Goal: Task Accomplishment & Management: Complete application form

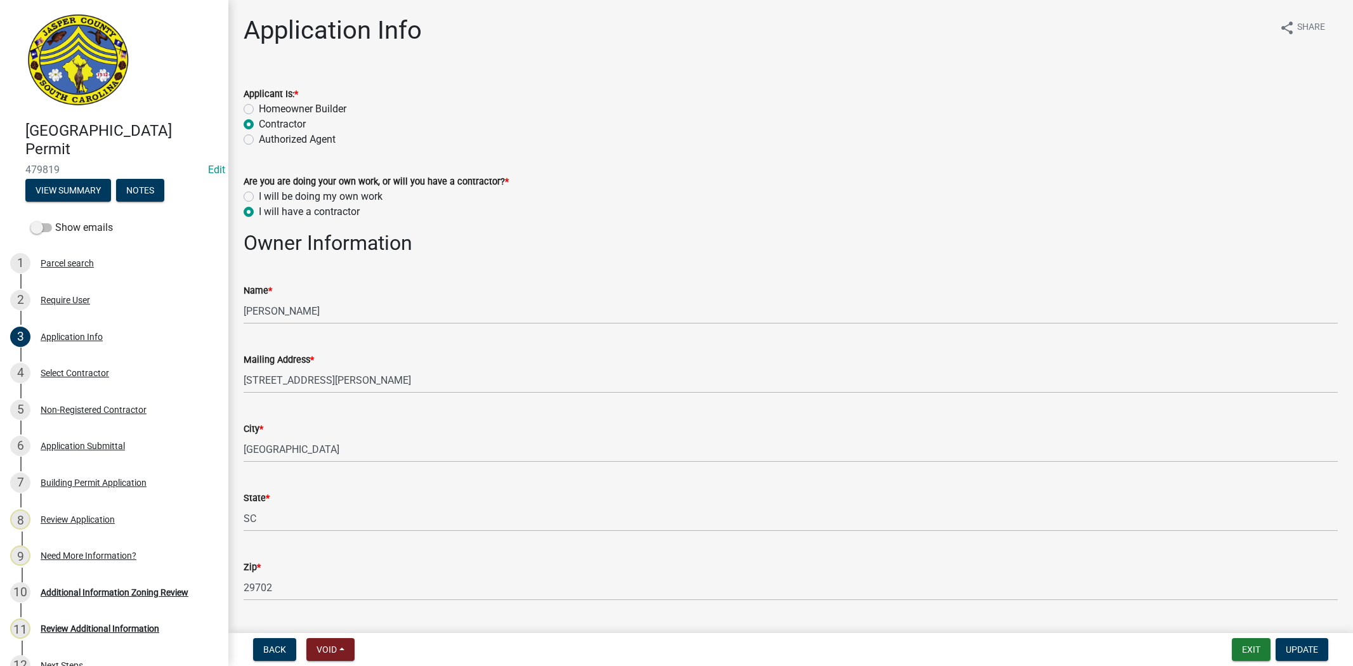
select select "42590599-3c97-479d-b3e9-fbeca9af4fb5"
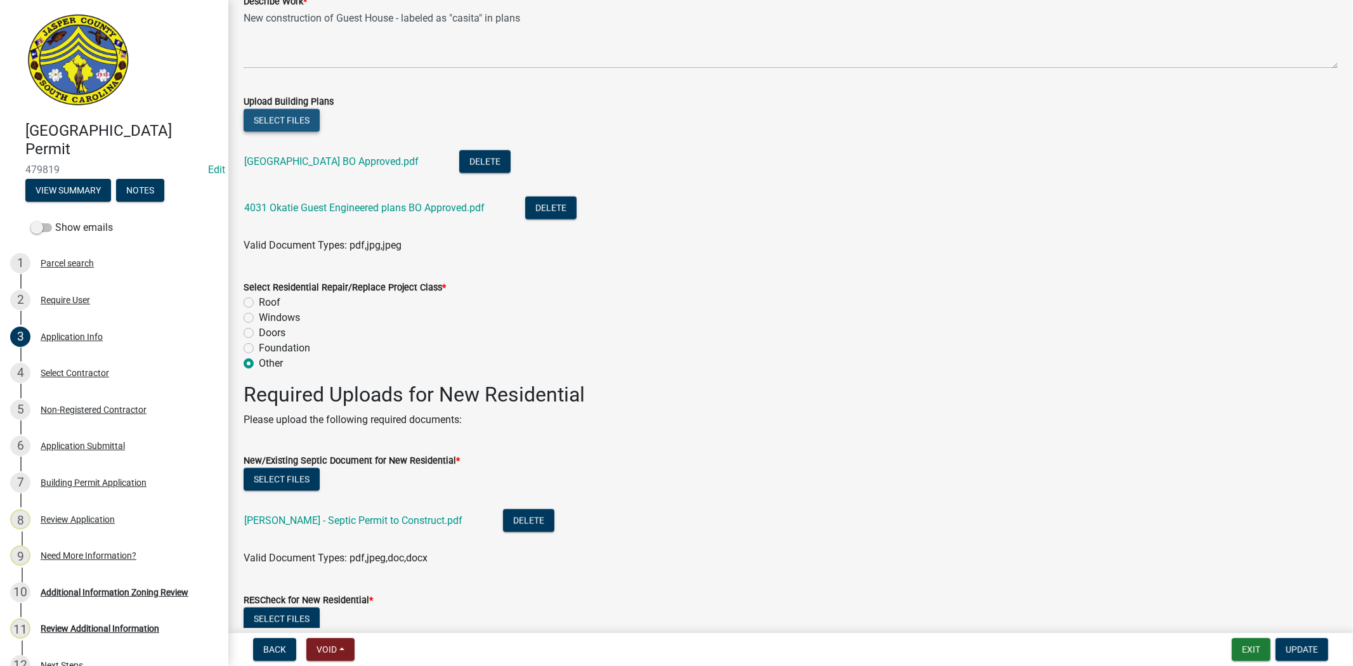
click at [295, 117] on button "Select files" at bounding box center [282, 120] width 76 height 23
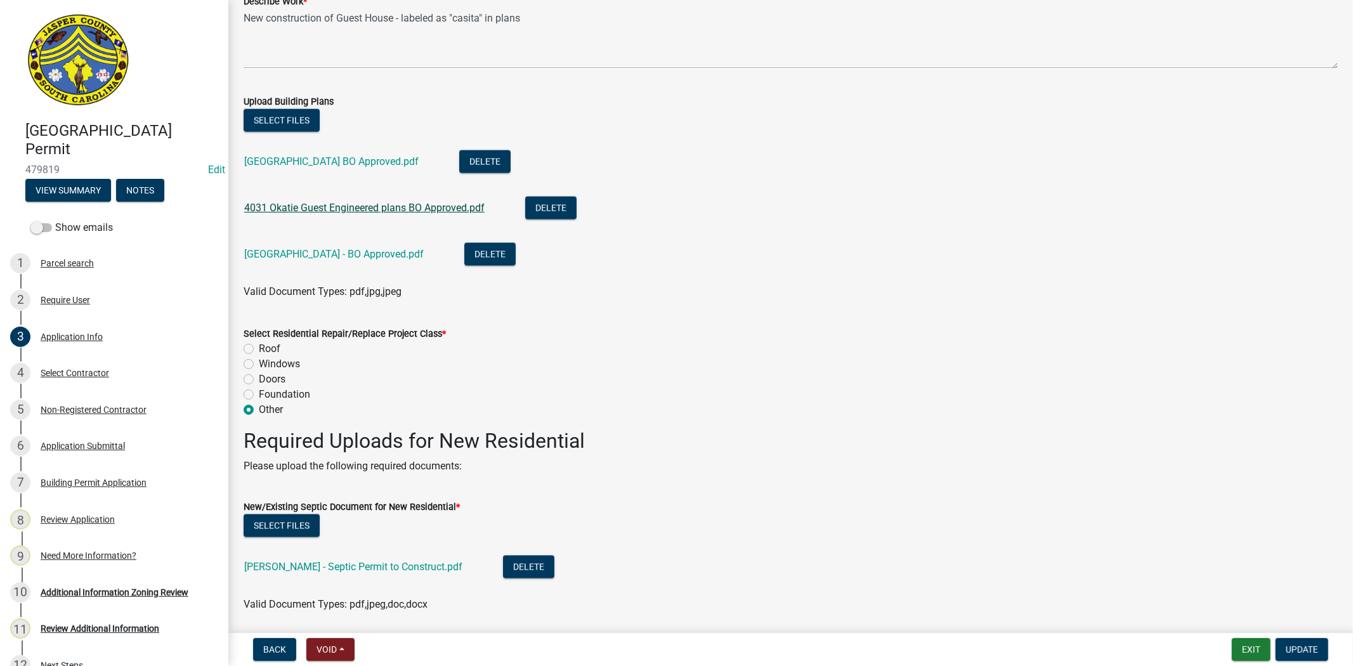
click at [409, 204] on link "4031 Okatie Guest Engineered plans BO Approved.pdf" at bounding box center [364, 208] width 240 height 12
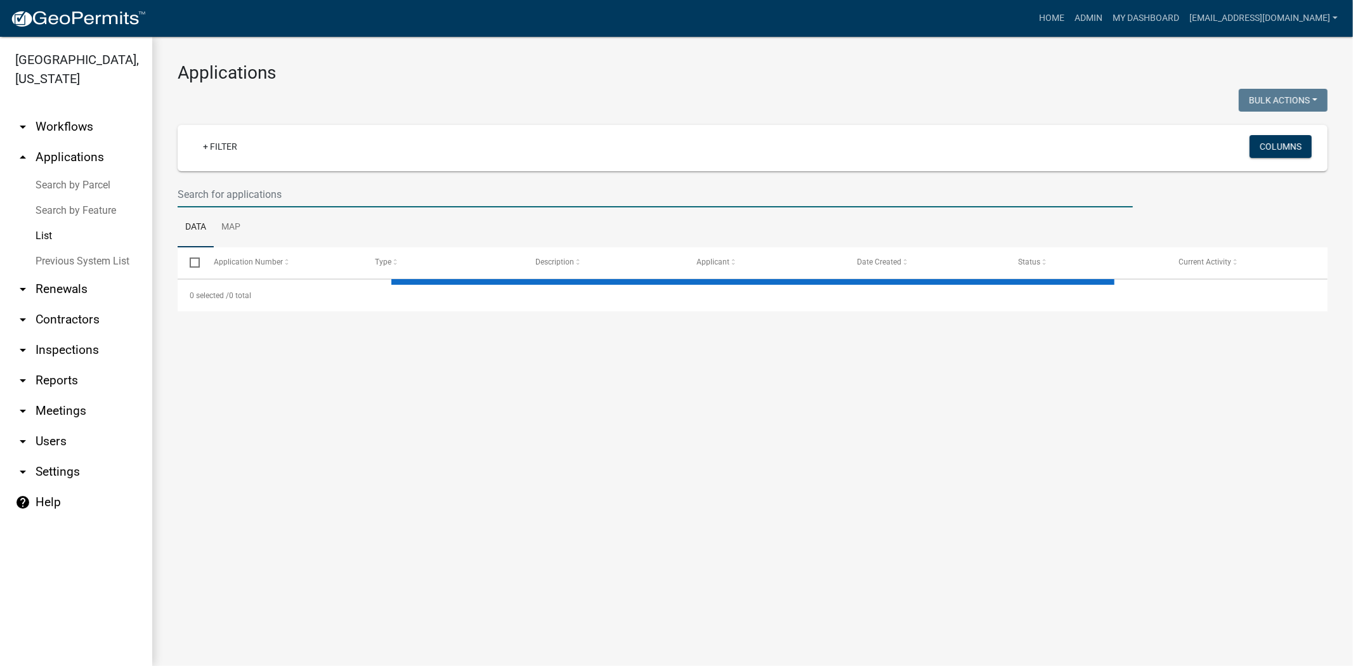
click at [436, 204] on input "text" at bounding box center [655, 194] width 955 height 26
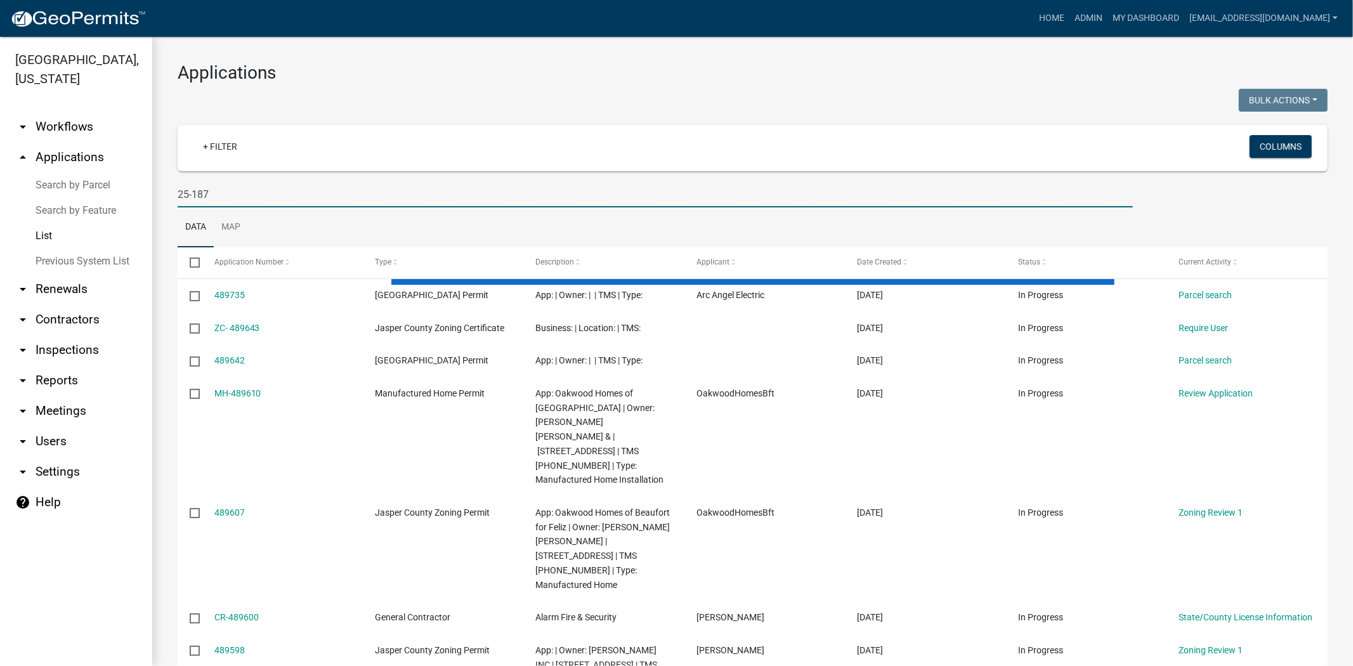
type input "25-187"
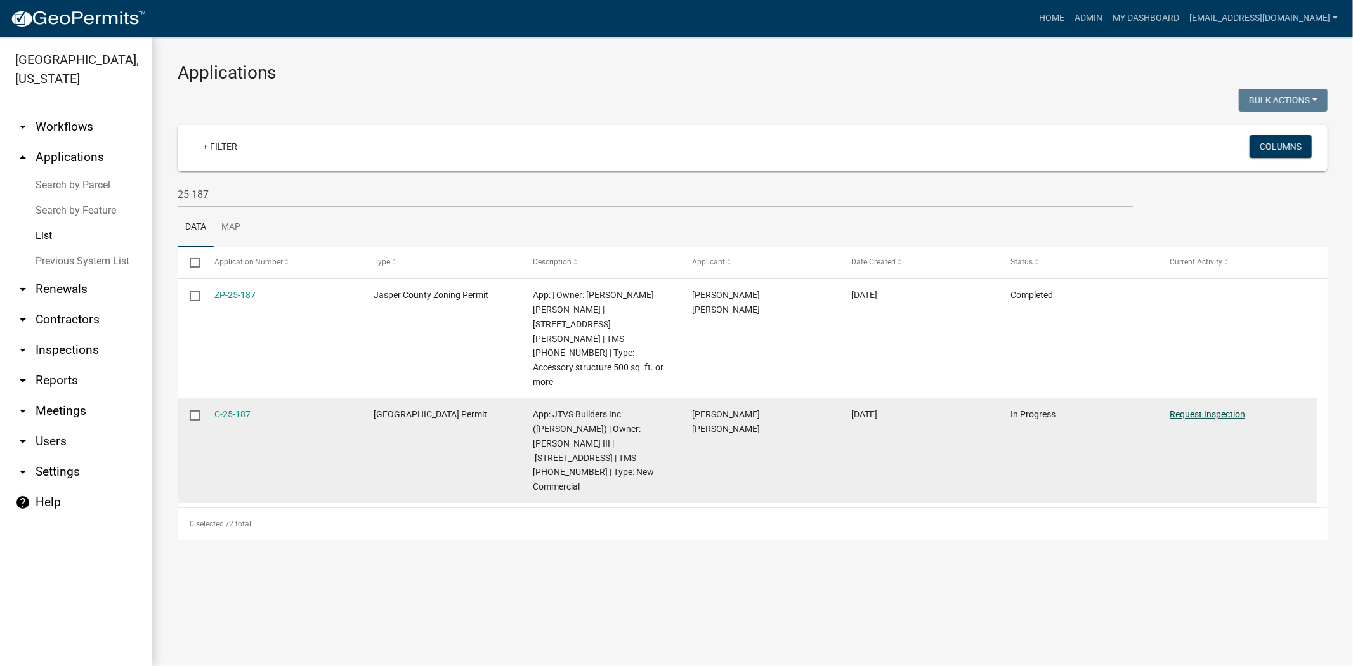
click at [1205, 409] on link "Request Inspection" at bounding box center [1207, 414] width 75 height 10
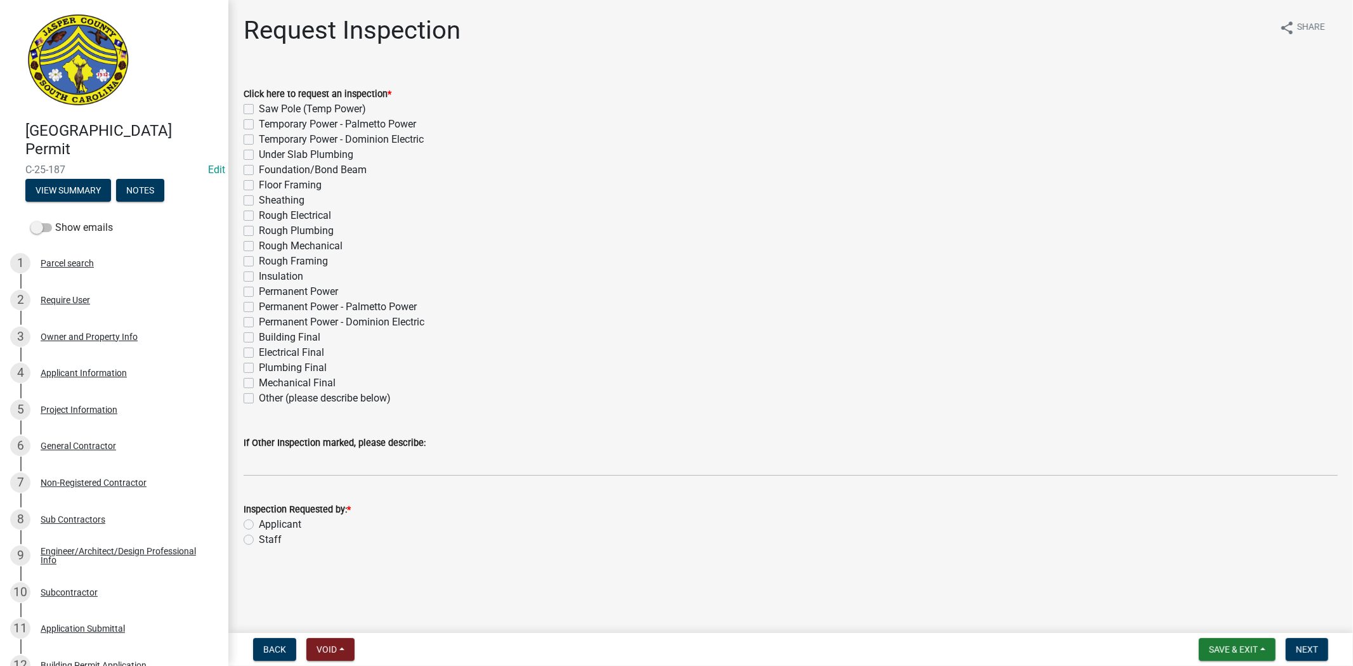
click at [259, 273] on label "Insulation" at bounding box center [281, 276] width 44 height 15
click at [259, 273] on input "Insulation" at bounding box center [263, 273] width 8 height 8
checkbox input "true"
checkbox input "false"
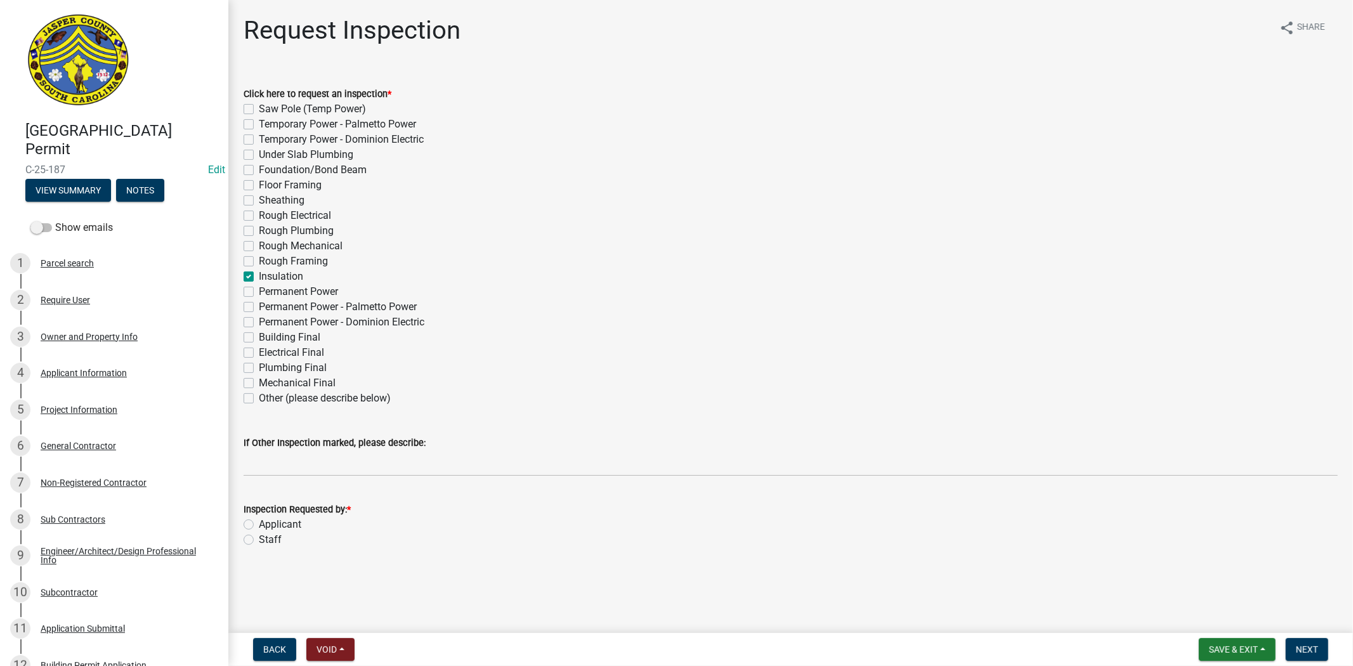
checkbox input "false"
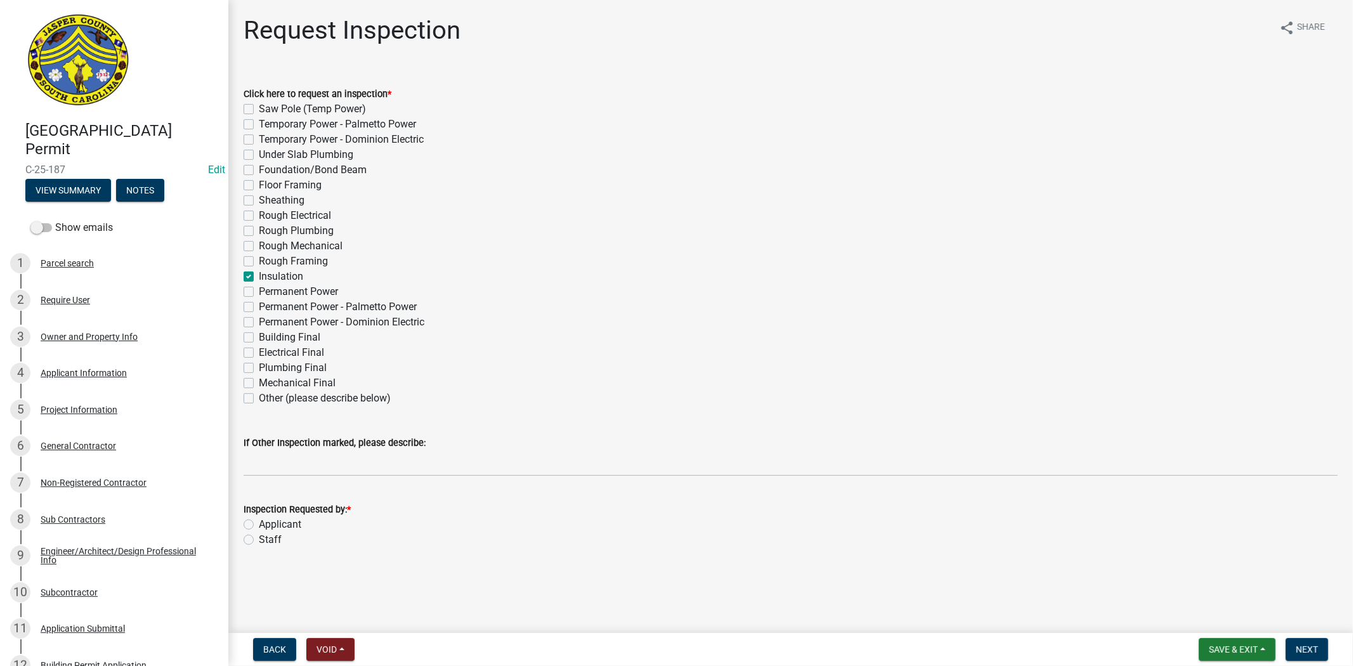
checkbox input "false"
checkbox input "true"
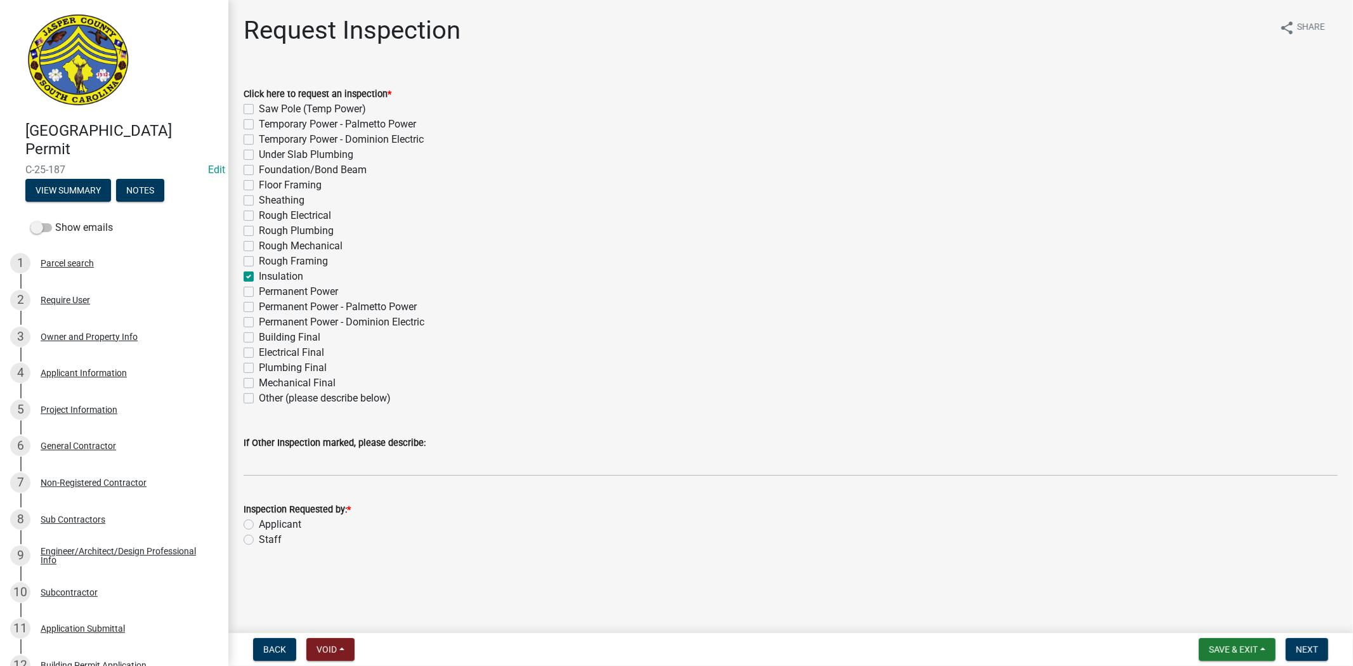
checkbox input "false"
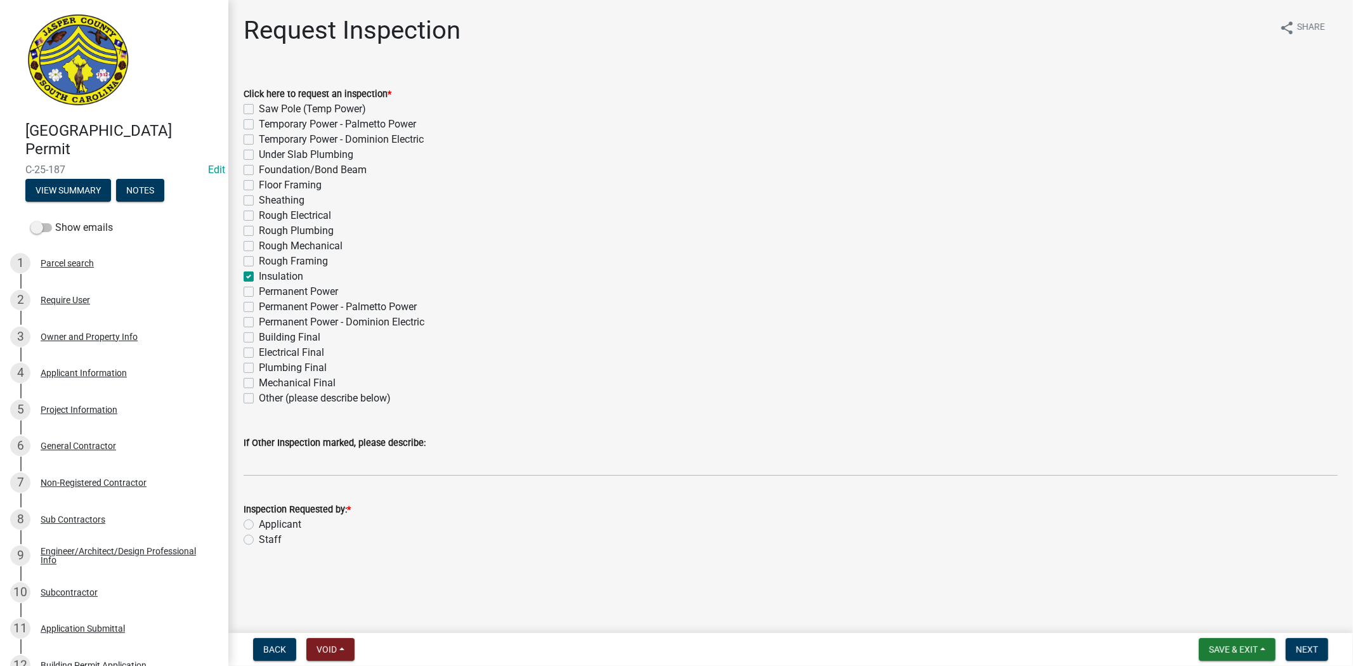
checkbox input "false"
click at [259, 527] on label "Applicant" at bounding box center [280, 524] width 42 height 15
click at [259, 525] on input "Applicant" at bounding box center [263, 521] width 8 height 8
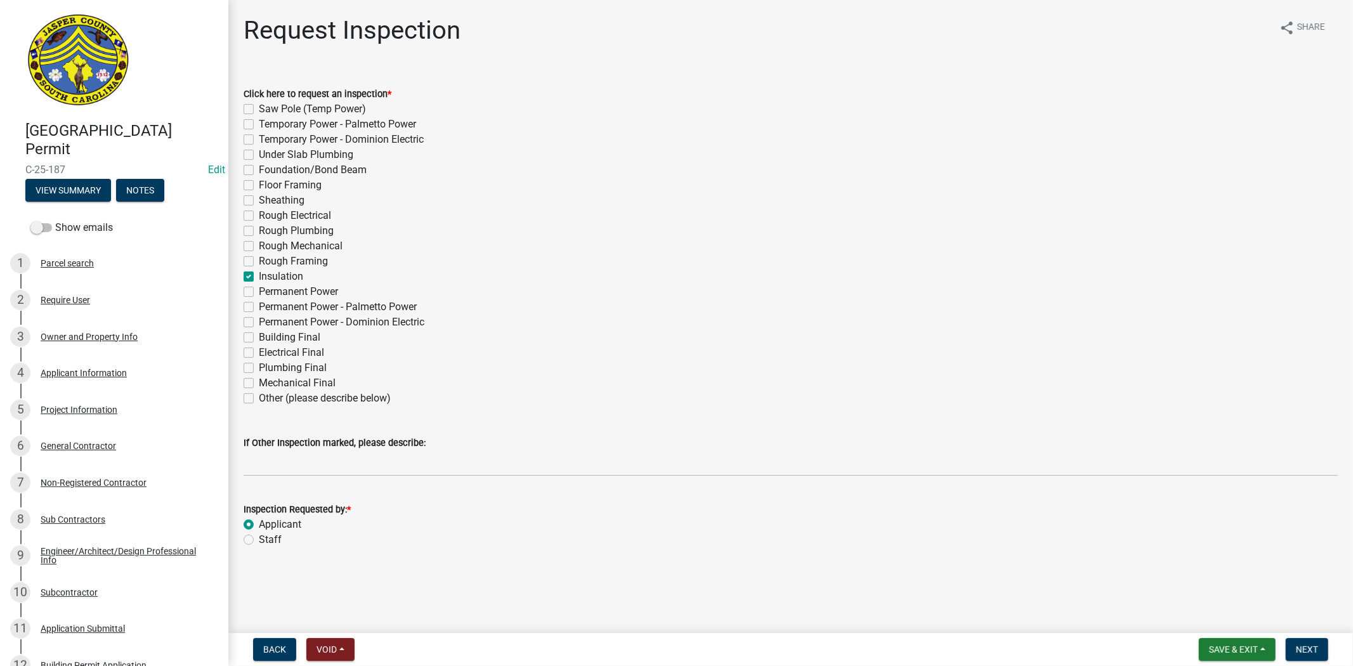
radio input "true"
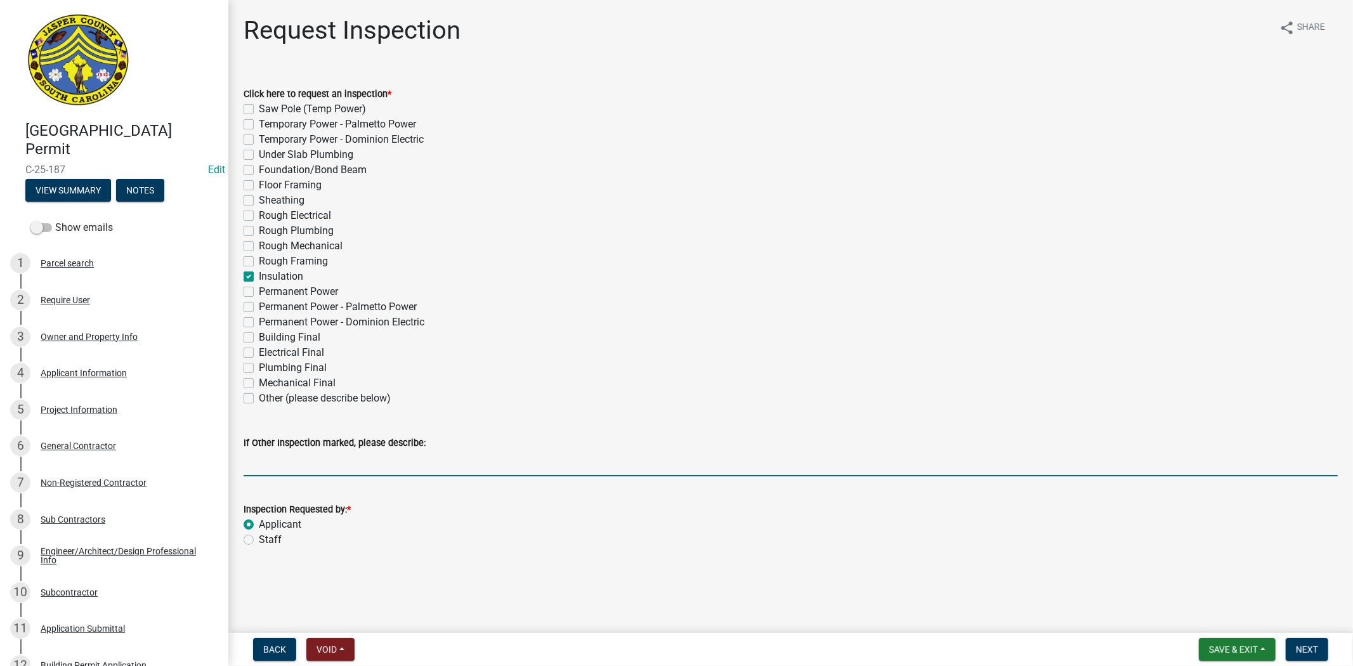
click at [271, 474] on input "If Other Inspection marked, please describe:" at bounding box center [791, 463] width 1094 height 26
type input "Fot today add results"
click at [259, 542] on label "Staff" at bounding box center [270, 539] width 23 height 15
click at [259, 540] on input "Staff" at bounding box center [263, 536] width 8 height 8
radio input "true"
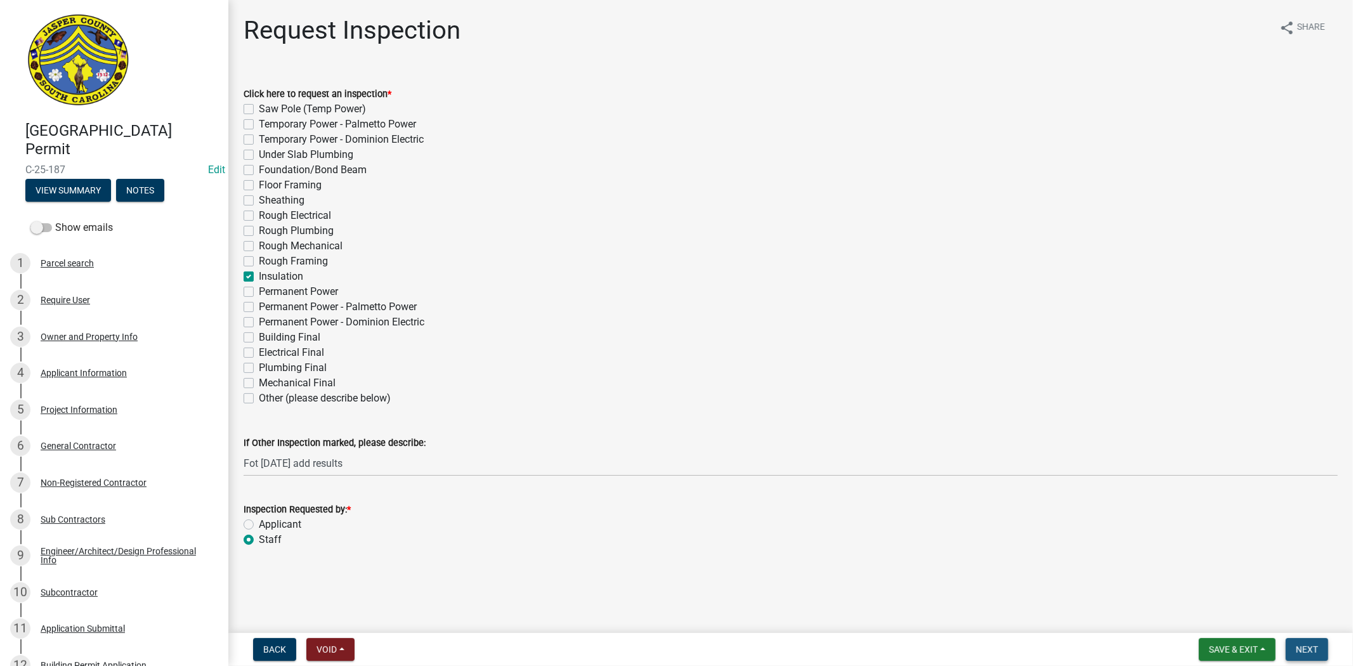
click at [1299, 647] on span "Next" at bounding box center [1307, 649] width 22 height 10
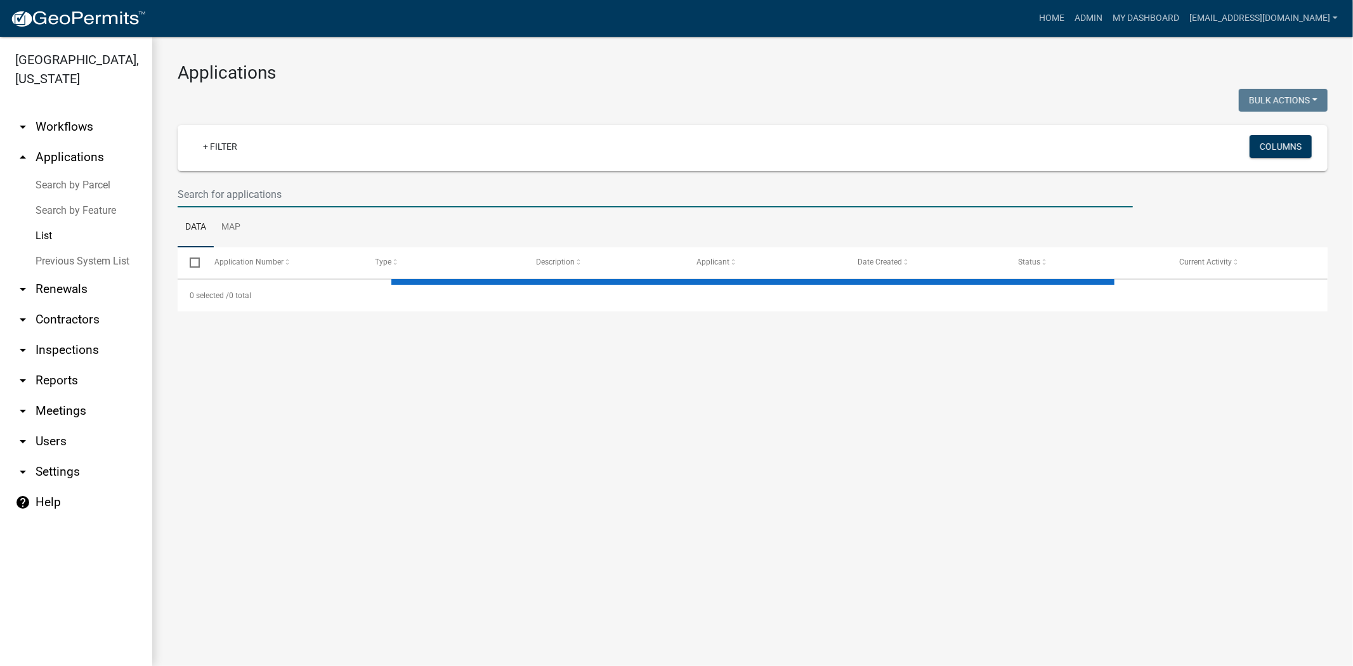
click at [464, 197] on input "text" at bounding box center [655, 194] width 955 height 26
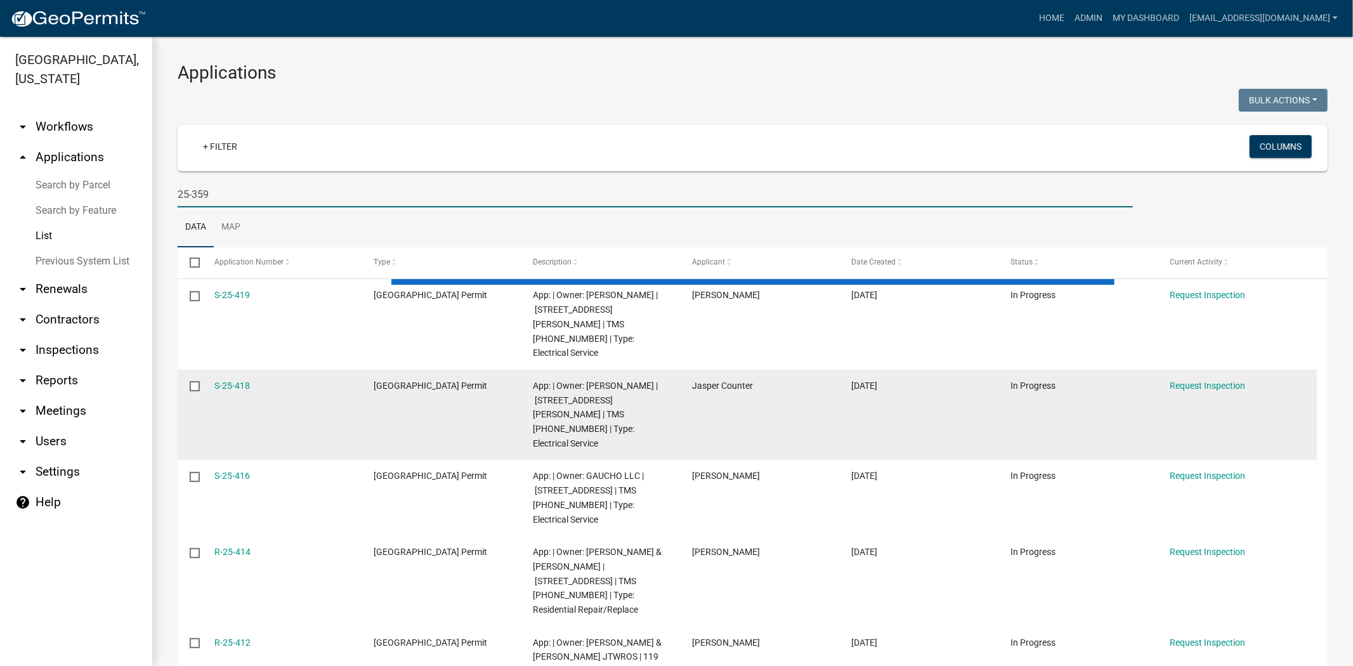
type input "25-359"
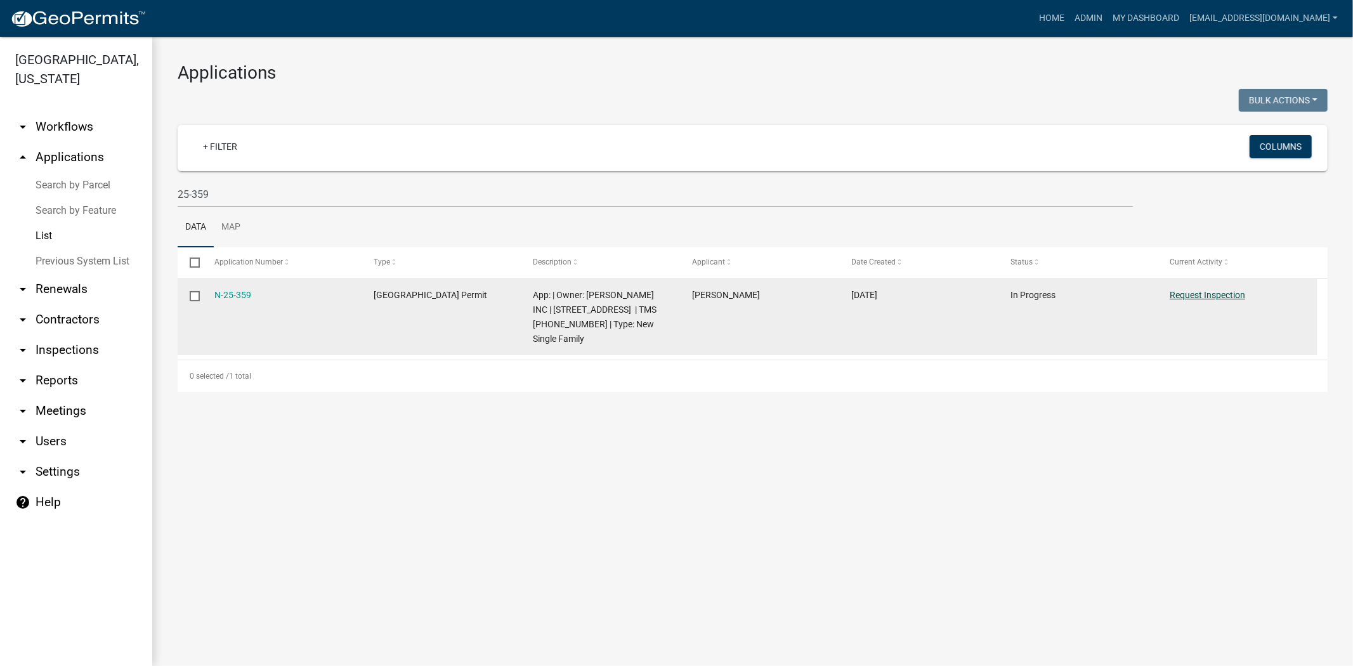
click at [1228, 296] on link "Request Inspection" at bounding box center [1207, 295] width 75 height 10
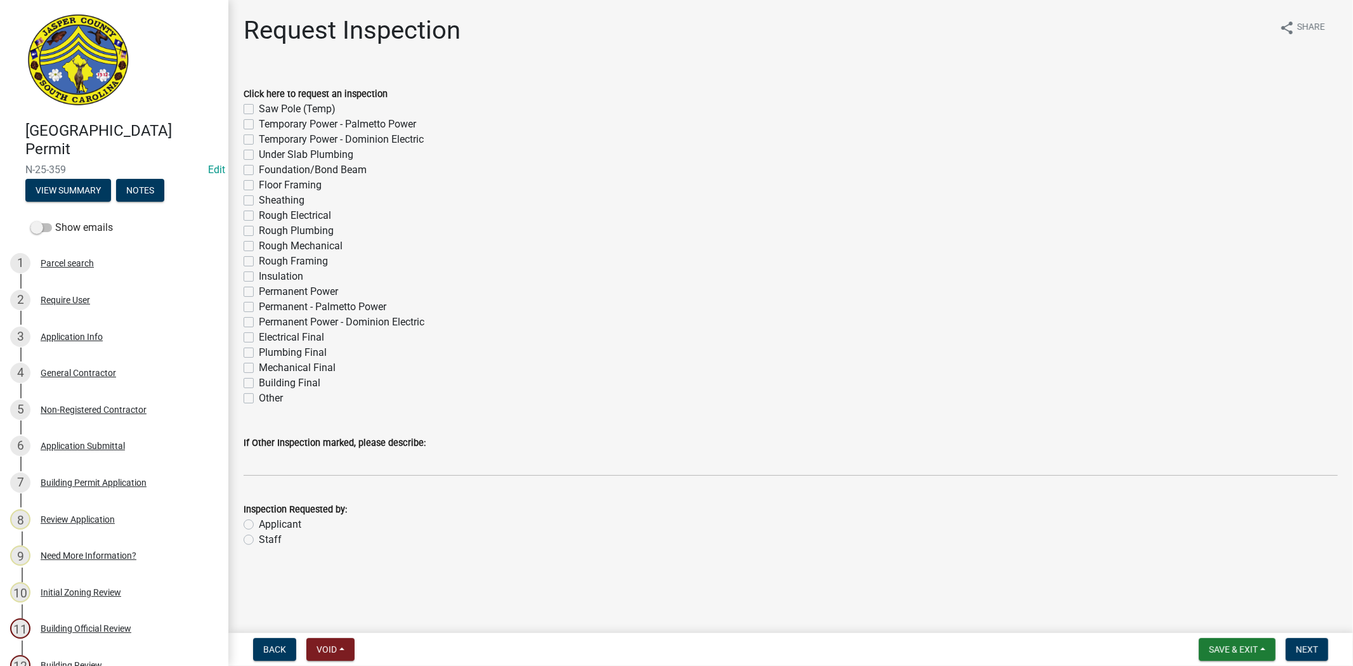
click at [259, 153] on label "Under Slab Plumbing" at bounding box center [306, 154] width 95 height 15
click at [259, 153] on input "Under Slab Plumbing" at bounding box center [263, 151] width 8 height 8
checkbox input "true"
checkbox input "false"
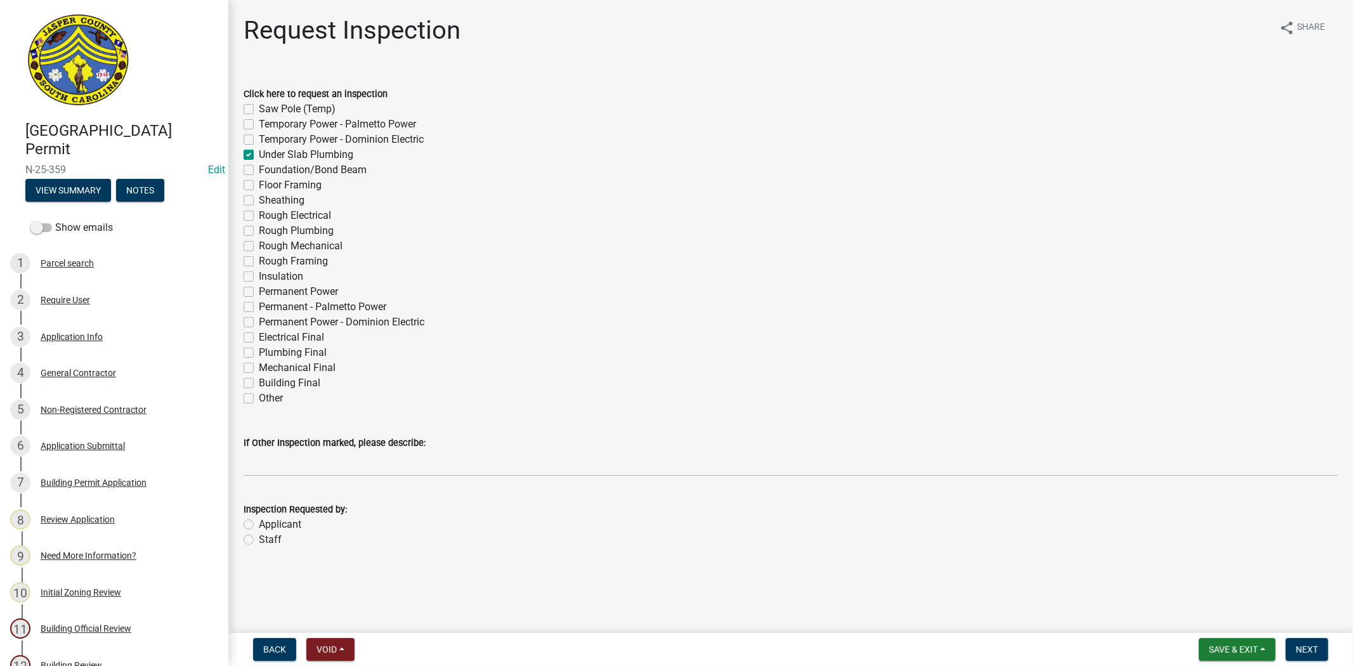
checkbox input "false"
checkbox input "true"
checkbox input "false"
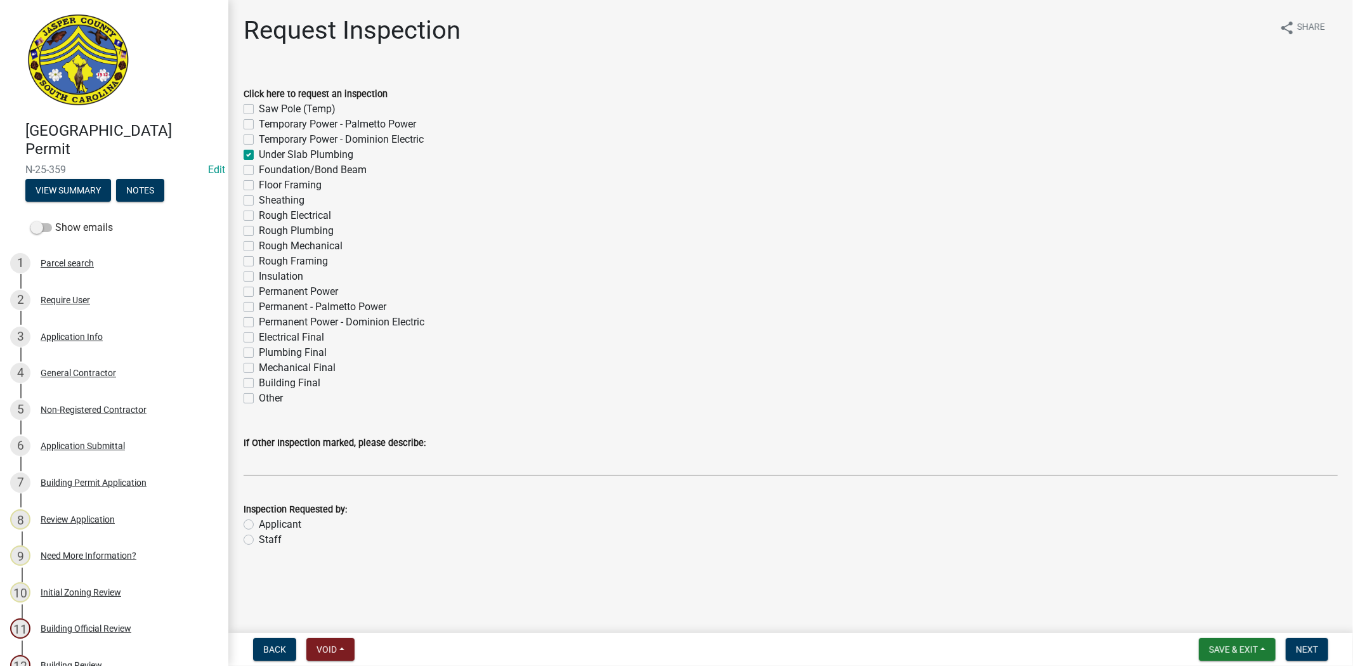
checkbox input "false"
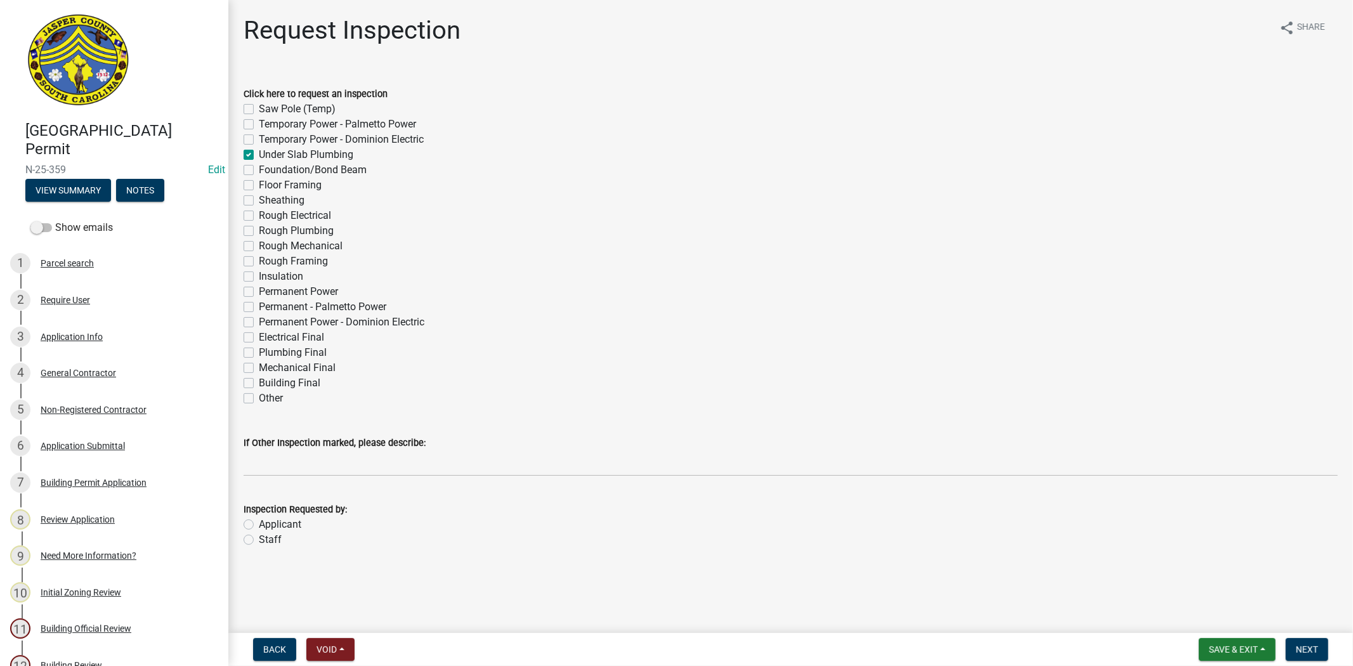
checkbox input "false"
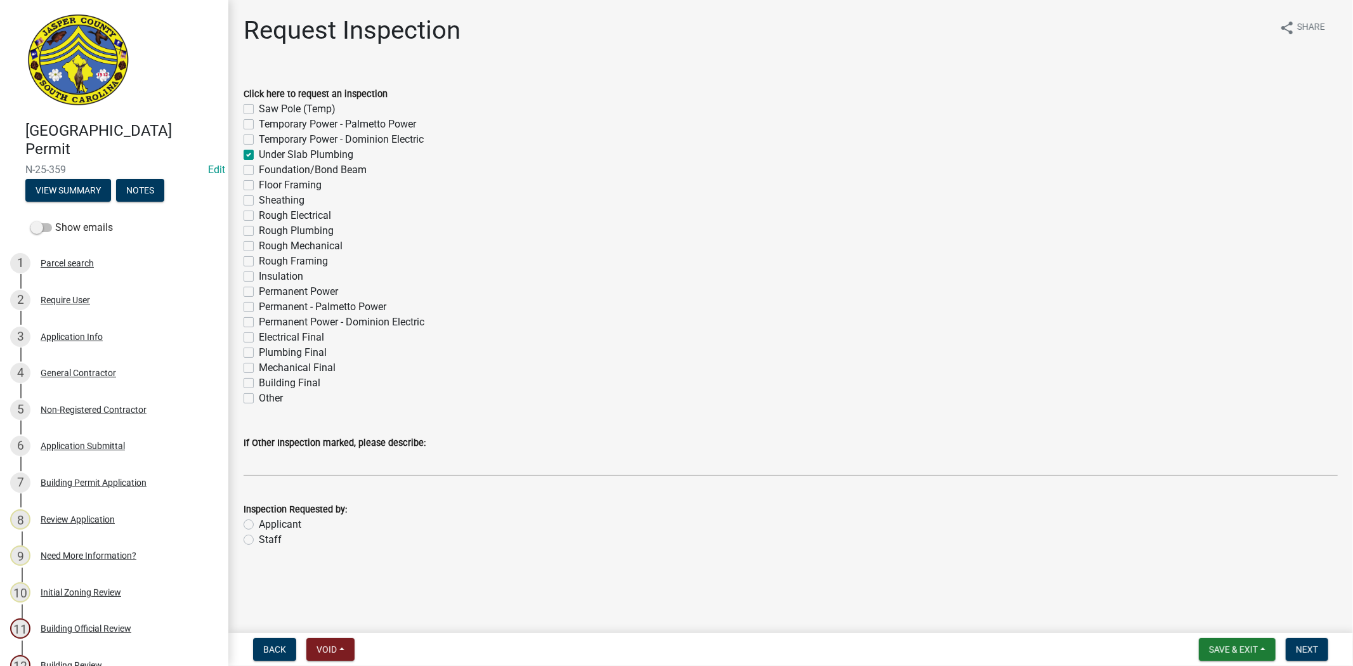
checkbox input "false"
click at [259, 522] on label "Applicant" at bounding box center [280, 524] width 42 height 15
click at [259, 522] on input "Applicant" at bounding box center [263, 521] width 8 height 8
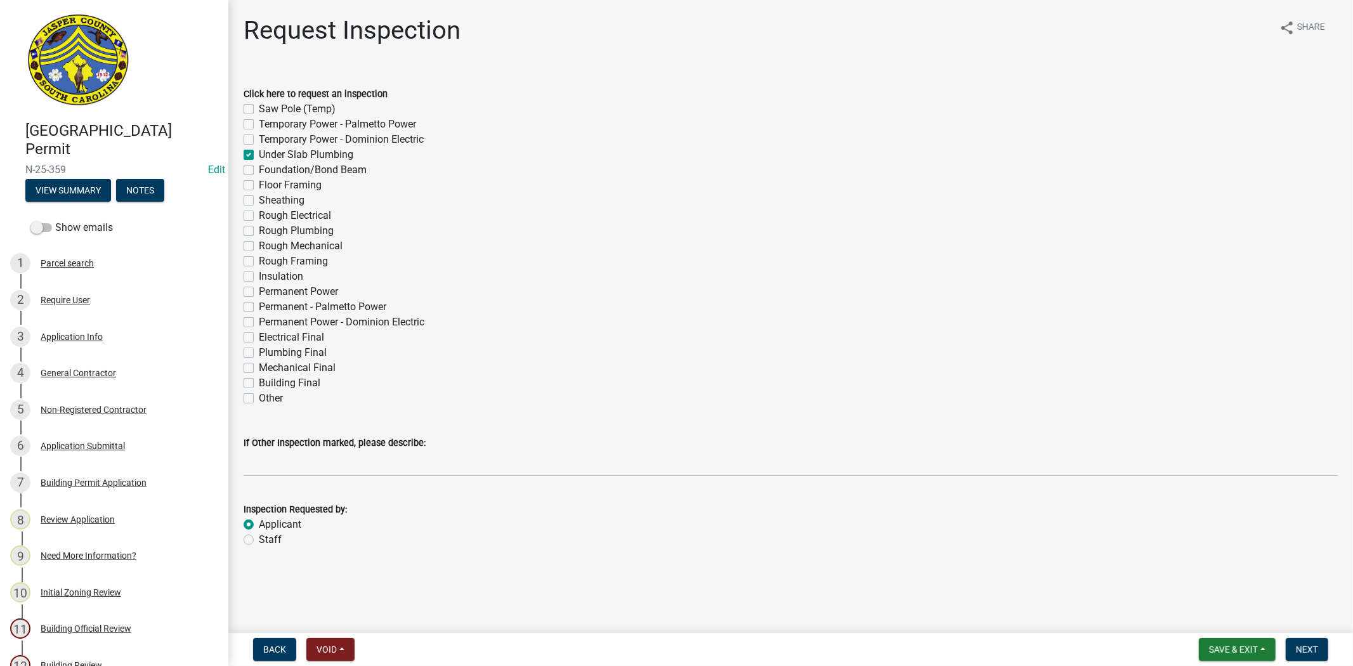
radio input "true"
click at [1305, 649] on span "Next" at bounding box center [1307, 649] width 22 height 10
